Goal: Task Accomplishment & Management: Manage account settings

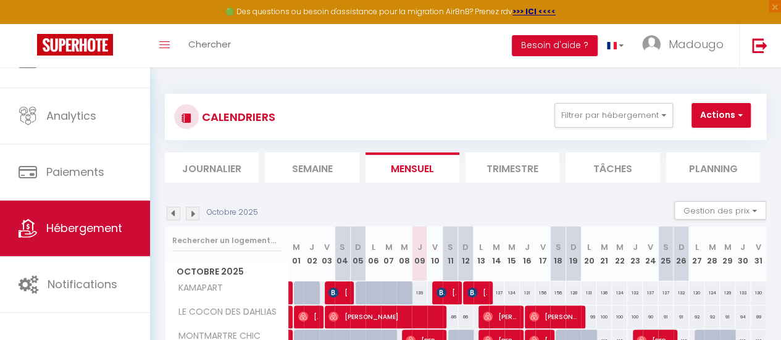
scroll to position [92, 0]
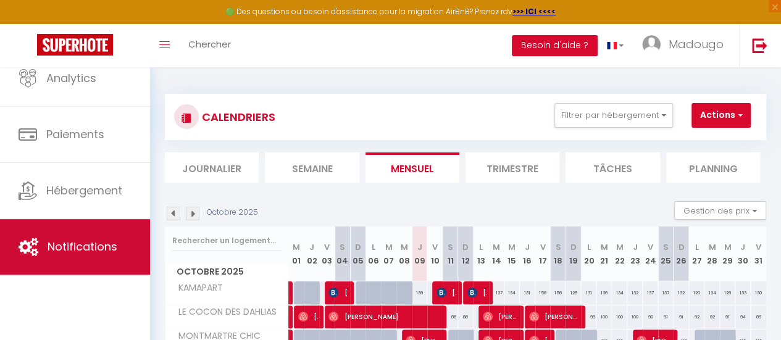
click at [72, 255] on link "Notifications" at bounding box center [75, 247] width 150 height 56
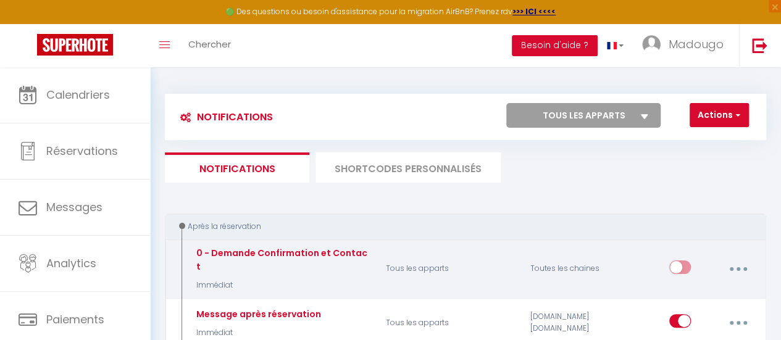
select select
checkbox input "false"
select select
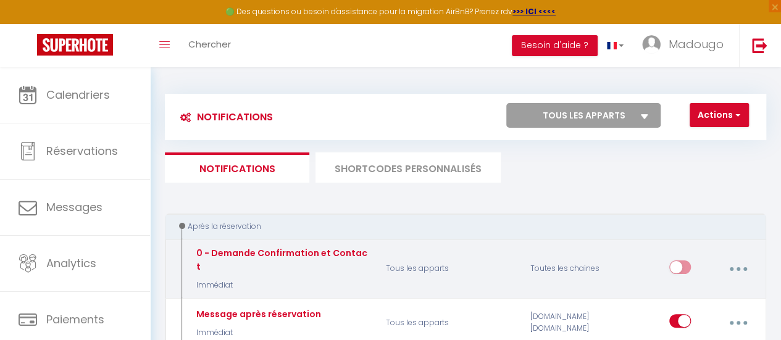
checkbox input "false"
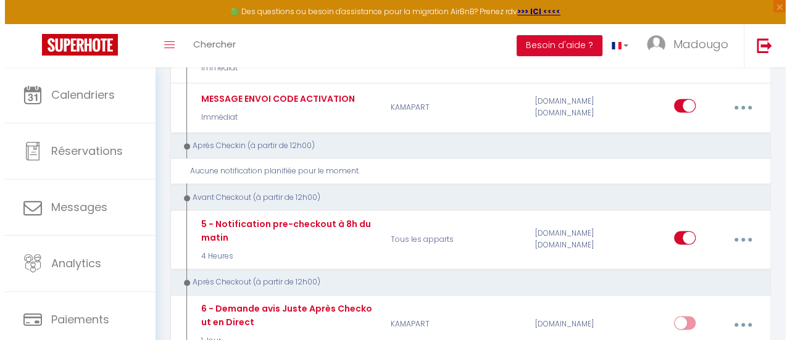
scroll to position [864, 0]
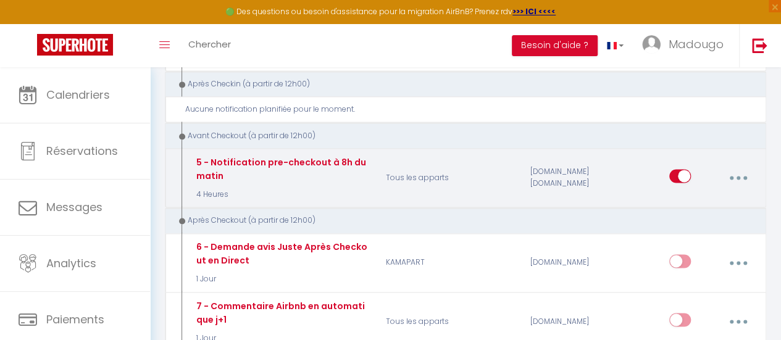
click at [735, 166] on button "button" at bounding box center [737, 177] width 33 height 23
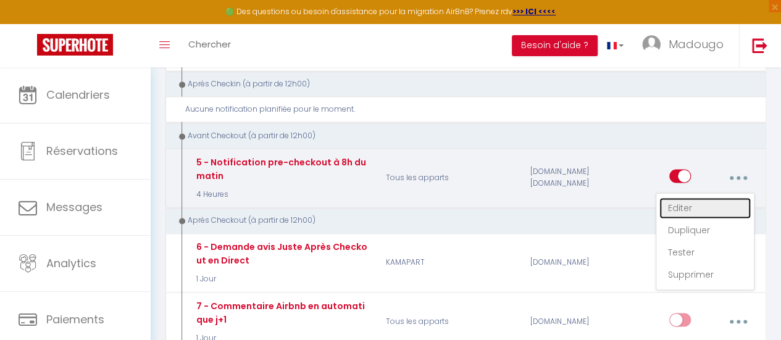
click at [696, 197] on link "Editer" at bounding box center [704, 207] width 91 height 21
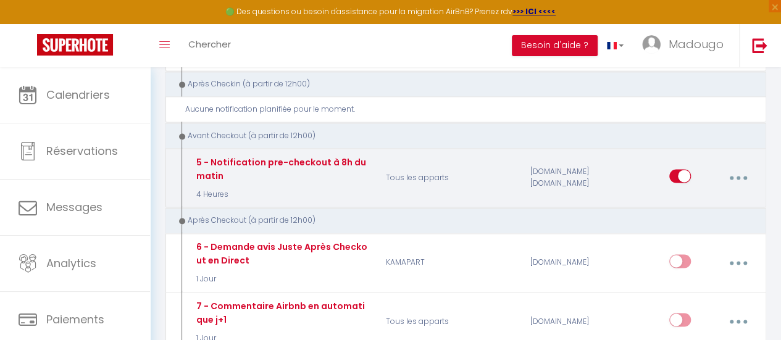
type input "5 - Notification pre-checkout à 8h du matin"
select select "4"
select select "4 Heures"
select select "if_booking_is_paid"
checkbox input "true"
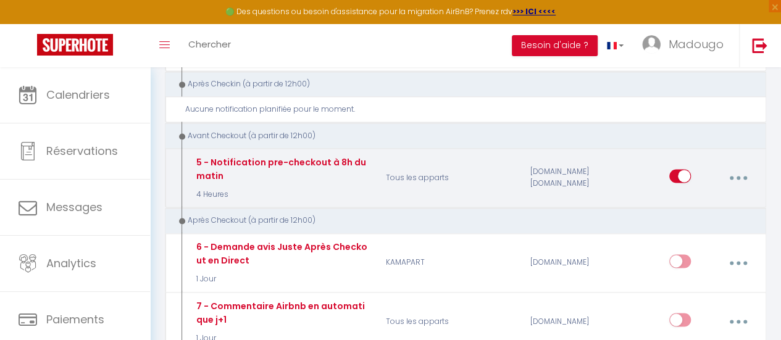
checkbox input "false"
radio input "true"
type input "Procédure pour votre départ - [RENTAL:NAME] - [GUEST:FIRST_NAME] [GUEST:NAME]"
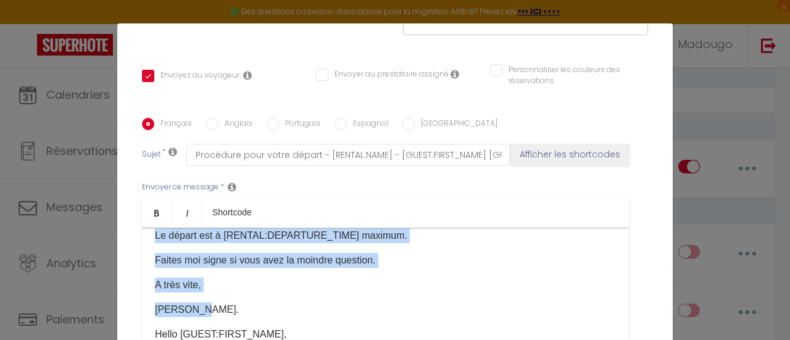
scroll to position [0, 0]
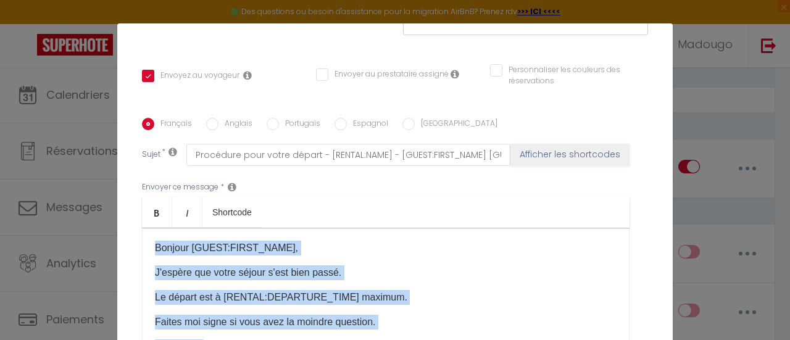
drag, startPoint x: 201, startPoint y: 309, endPoint x: 127, endPoint y: 212, distance: 121.5
click at [127, 212] on div "Titre * 5 - Notification pre-checkout à 8h du matin Pour cet hébergement Sélect…" at bounding box center [394, 118] width 555 height 591
copy div "Bonjour [GUEST:FIRST_NAME], J'espère que votre séjour s'est bien passé. Le dépa…"
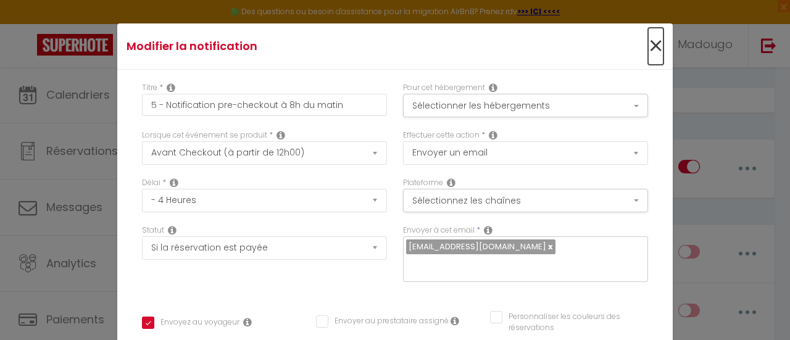
click at [648, 48] on span "×" at bounding box center [655, 46] width 15 height 37
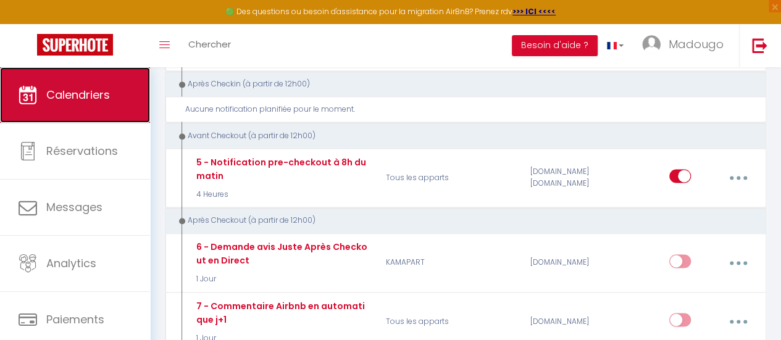
click at [99, 106] on link "Calendriers" at bounding box center [75, 95] width 150 height 56
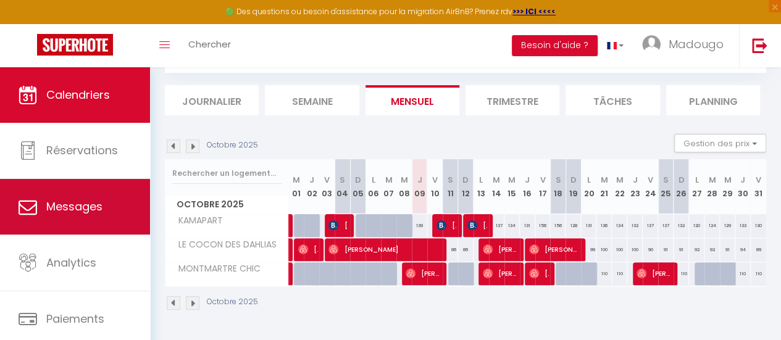
scroll to position [92, 0]
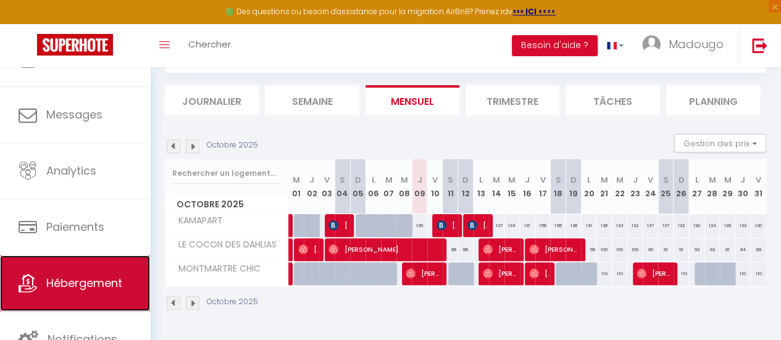
click at [96, 281] on span "Hébergement" at bounding box center [84, 282] width 76 height 15
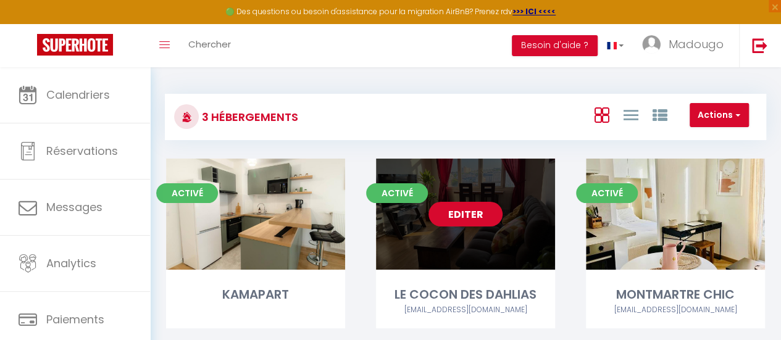
click at [457, 212] on link "Editer" at bounding box center [465, 214] width 74 height 25
select select "3"
select select "2"
select select "1"
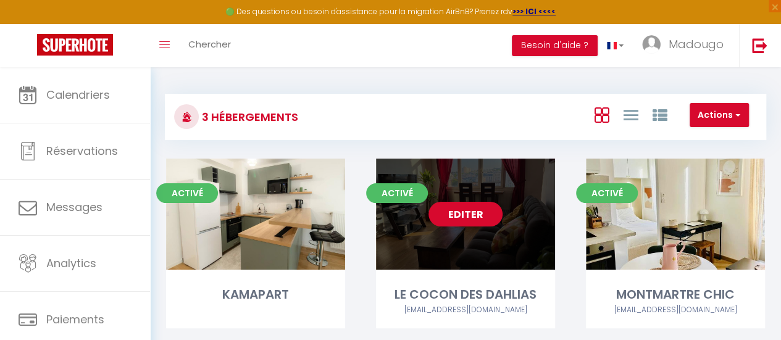
select select "28"
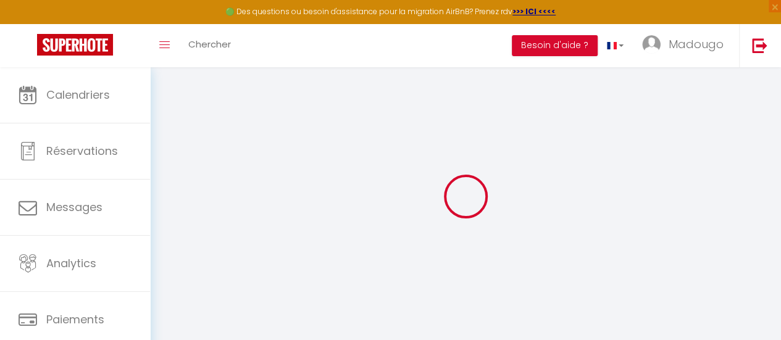
select select
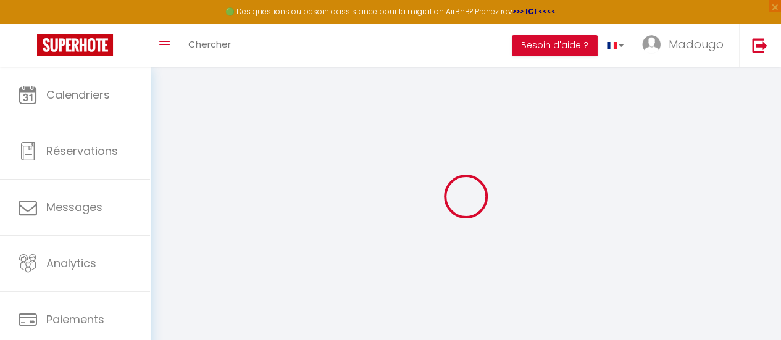
select select
checkbox input "false"
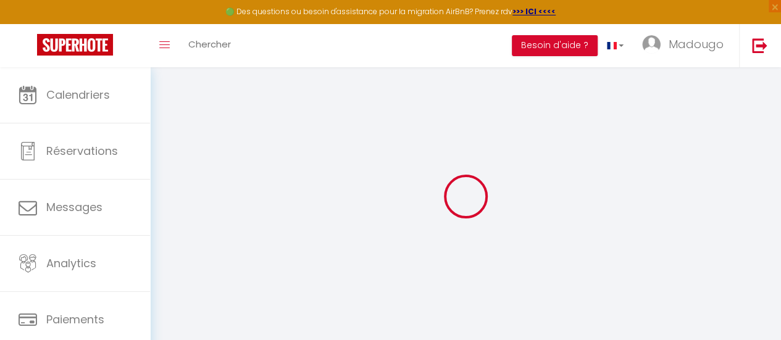
select select
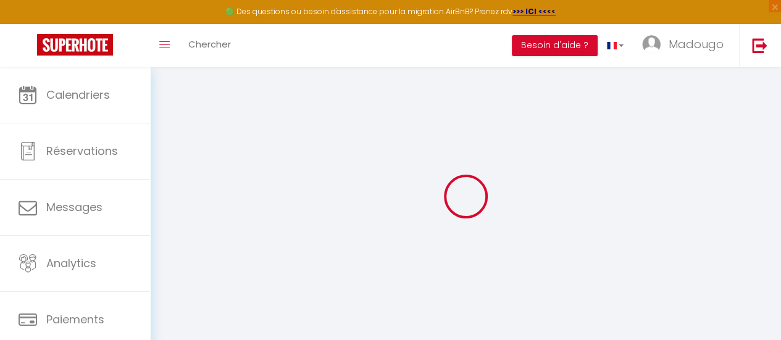
select select
checkbox input "false"
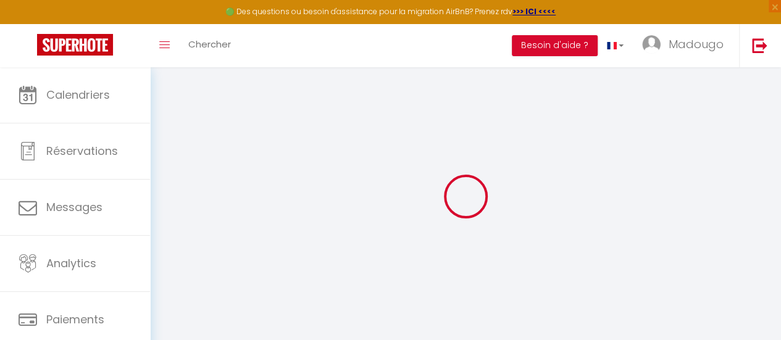
checkbox input "false"
select select
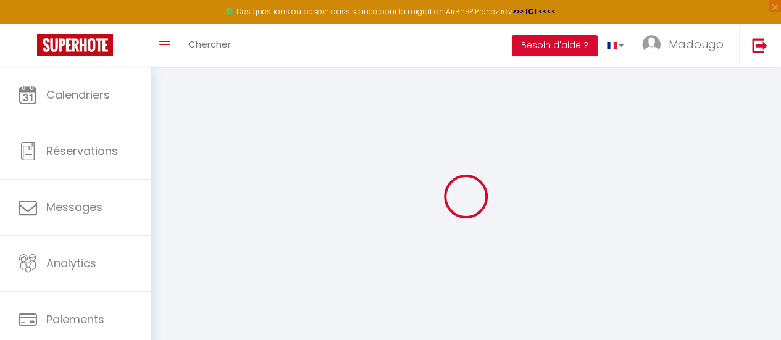
select select
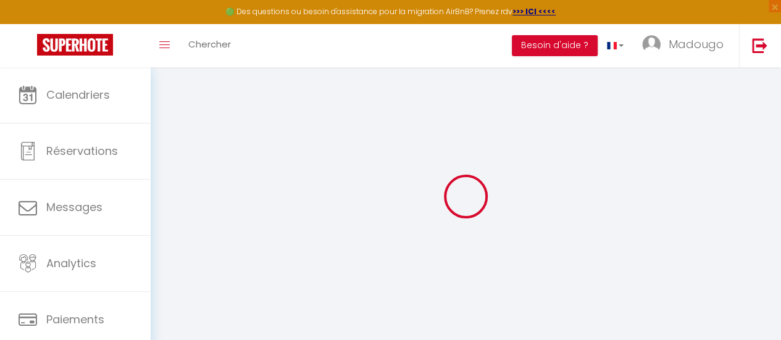
checkbox input "false"
select select
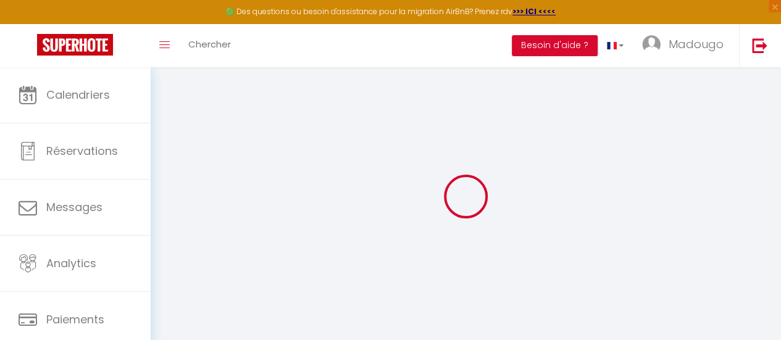
select select
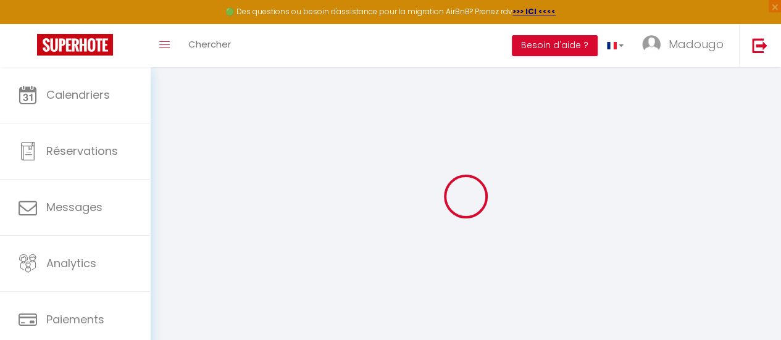
select select
checkbox input "false"
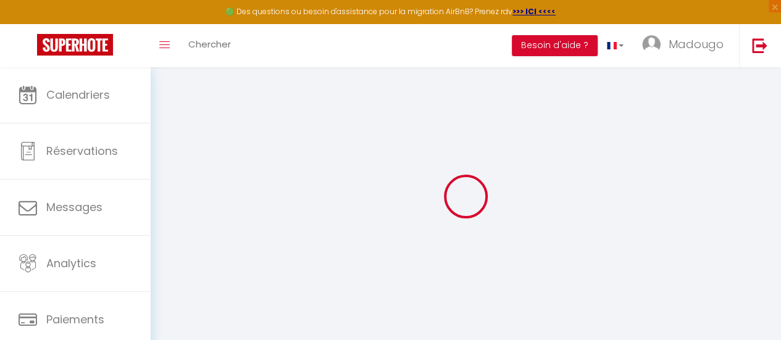
checkbox input "false"
select select
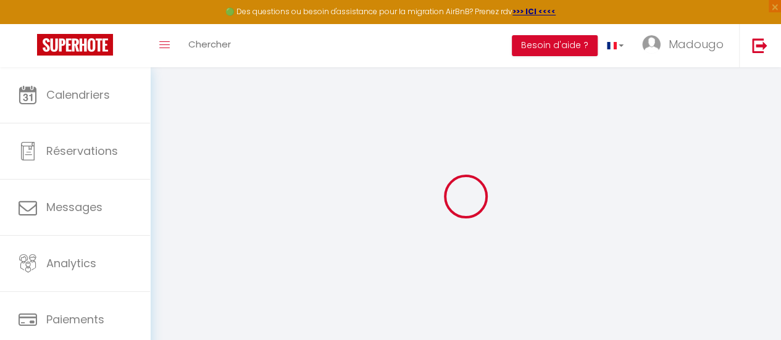
select select
checkbox input "false"
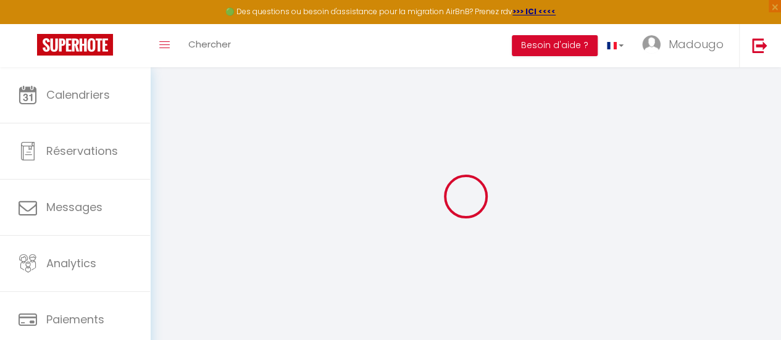
checkbox input "false"
select select
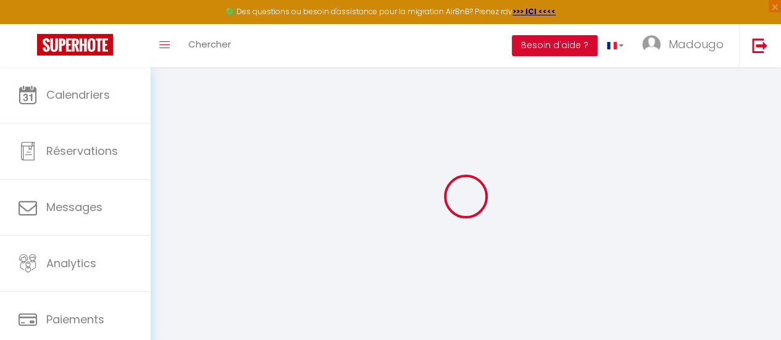
type input "LE COCON DES DAHLIAS"
type input "[PERSON_NAME]"
type input "THIOYE"
type input "[STREET_ADDRESS]"
type input "92320"
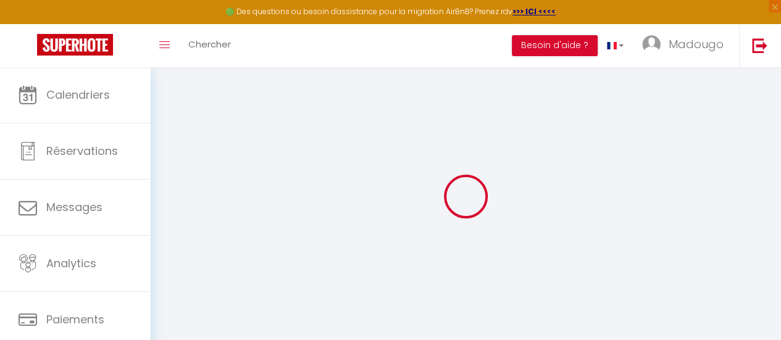
type input "Chatillon"
type input "45"
select select
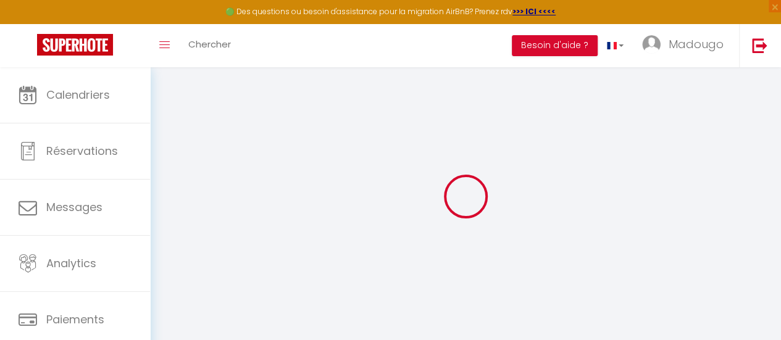
select select
type input "[STREET_ADDRESS]"
type input "92320"
type input "Chatillon"
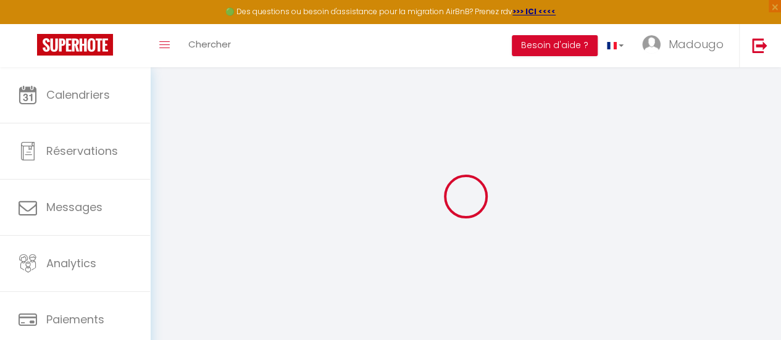
type input "[EMAIL_ADDRESS][DOMAIN_NAME]"
select select
checkbox input "false"
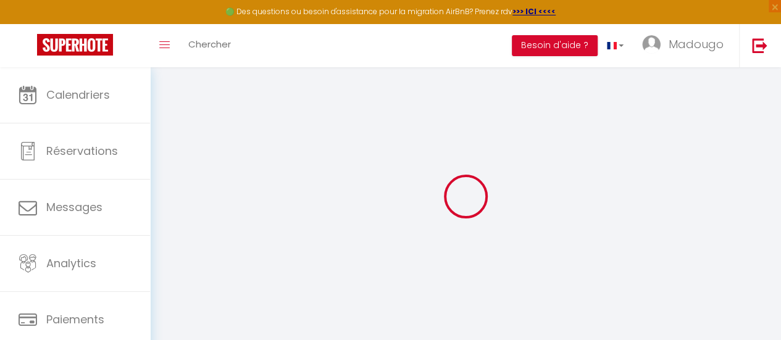
checkbox input "false"
select select
type input "45"
type input "0"
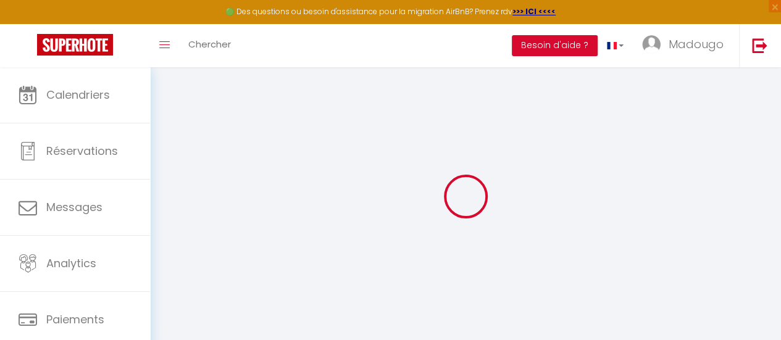
type input "0"
select select
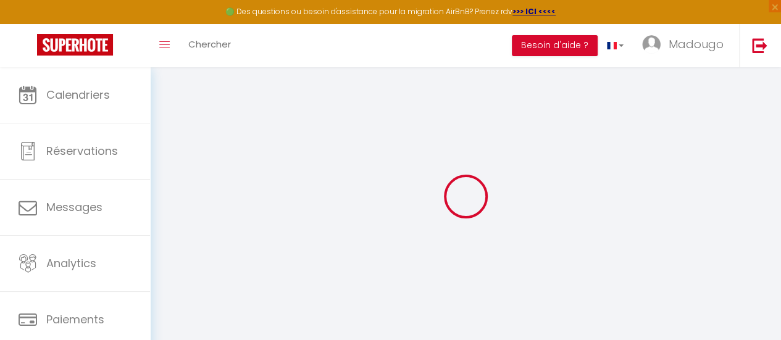
select select
checkbox input "false"
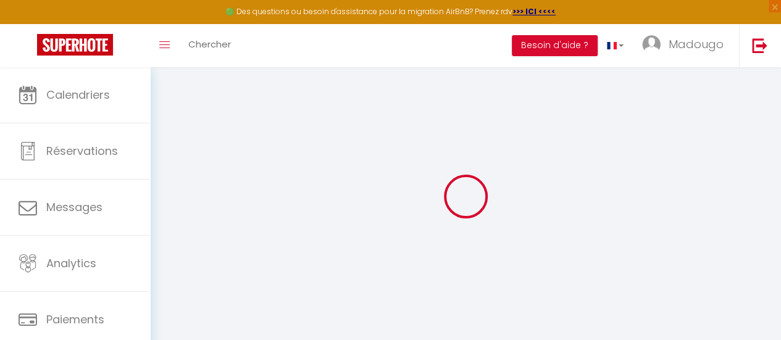
checkbox input "false"
select select
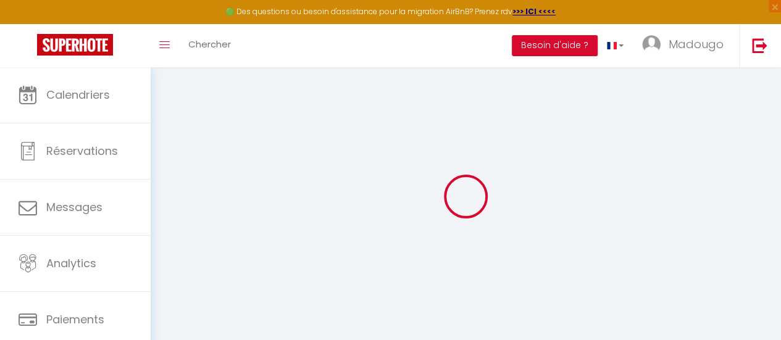
select select
checkbox input "false"
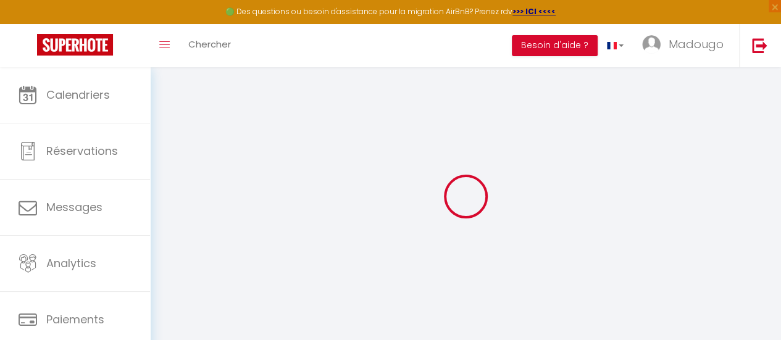
checkbox input "false"
select select
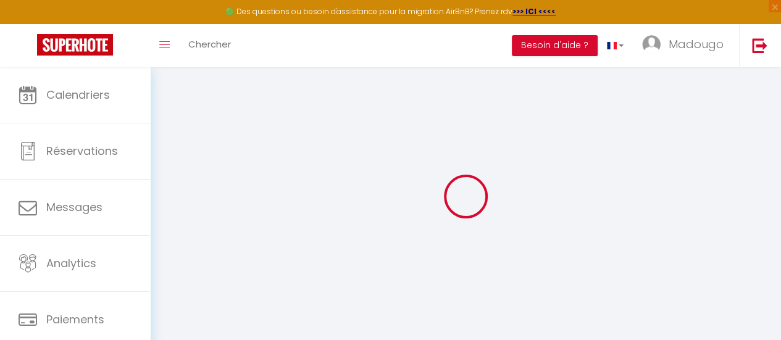
select select
checkbox input "false"
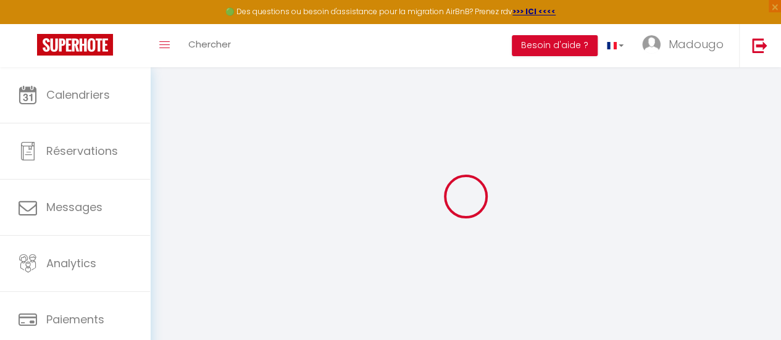
checkbox input "false"
select select
checkbox input "false"
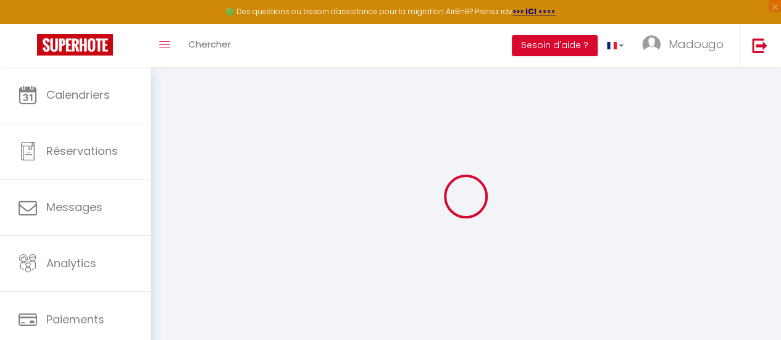
checkbox input "false"
select select "16:00"
select select "23:45"
select select "11:00"
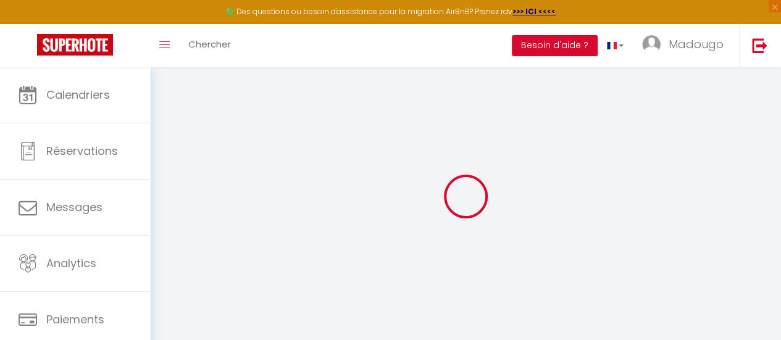
select select "30"
select select "120"
select select
checkbox input "false"
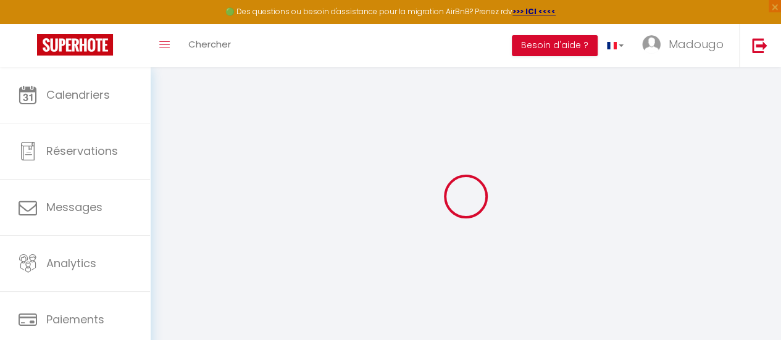
checkbox input "false"
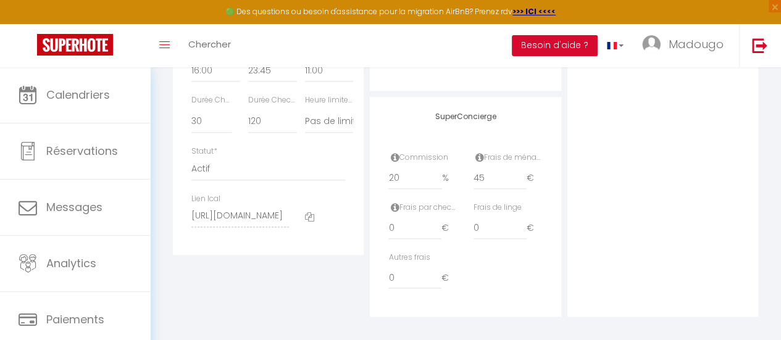
scroll to position [741, 0]
click at [307, 220] on icon at bounding box center [309, 215] width 9 height 9
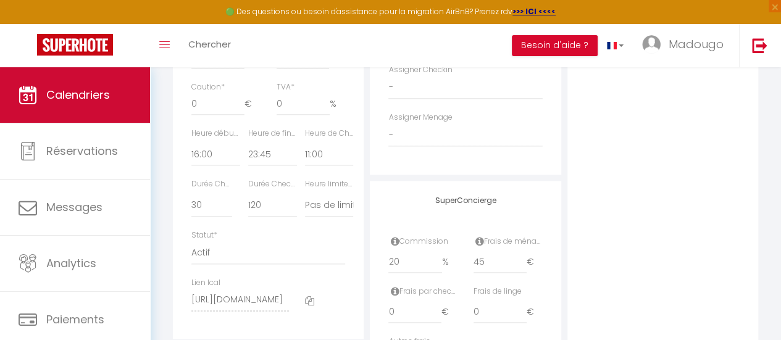
scroll to position [617, 0]
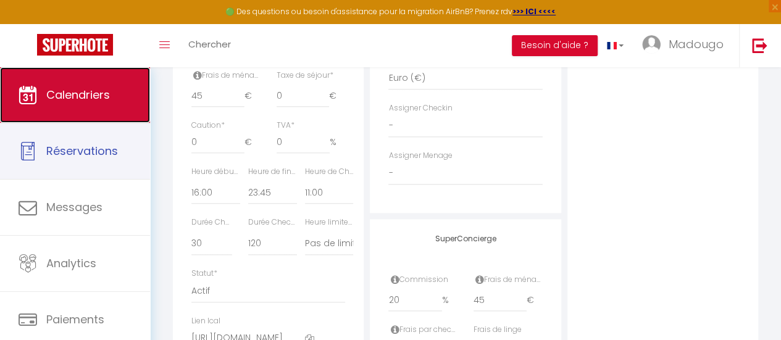
click at [90, 106] on link "Calendriers" at bounding box center [75, 95] width 150 height 56
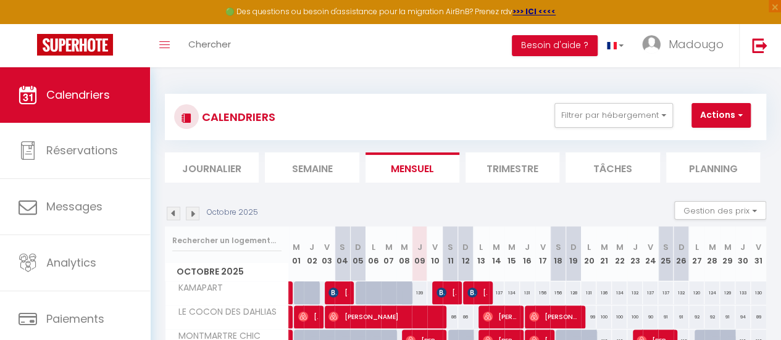
scroll to position [72, 0]
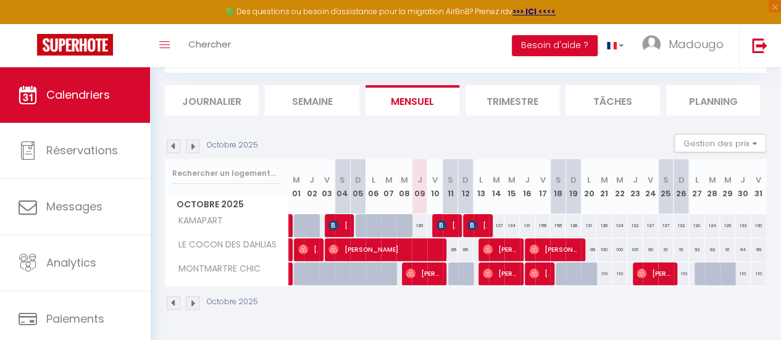
click at [197, 297] on img at bounding box center [193, 303] width 14 height 14
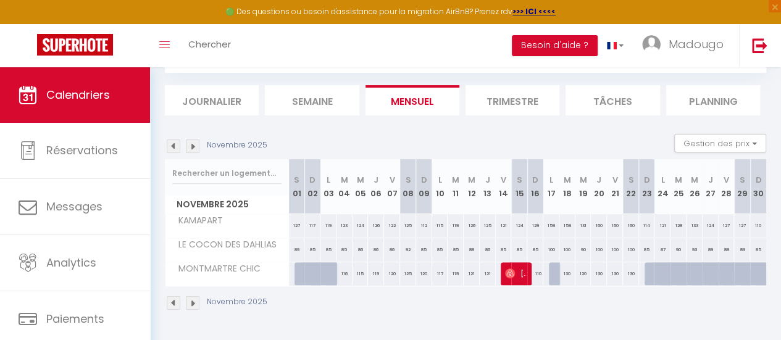
click at [193, 297] on img at bounding box center [193, 303] width 14 height 14
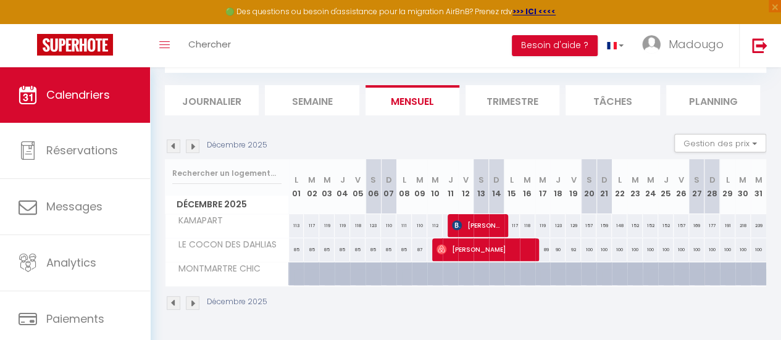
click at [172, 297] on img at bounding box center [174, 303] width 14 height 14
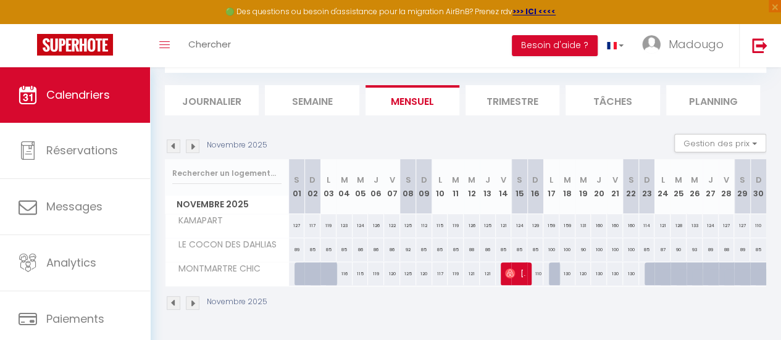
click at [172, 297] on img at bounding box center [174, 303] width 14 height 14
